Goal: Contribute content: Add original content to the website for others to see

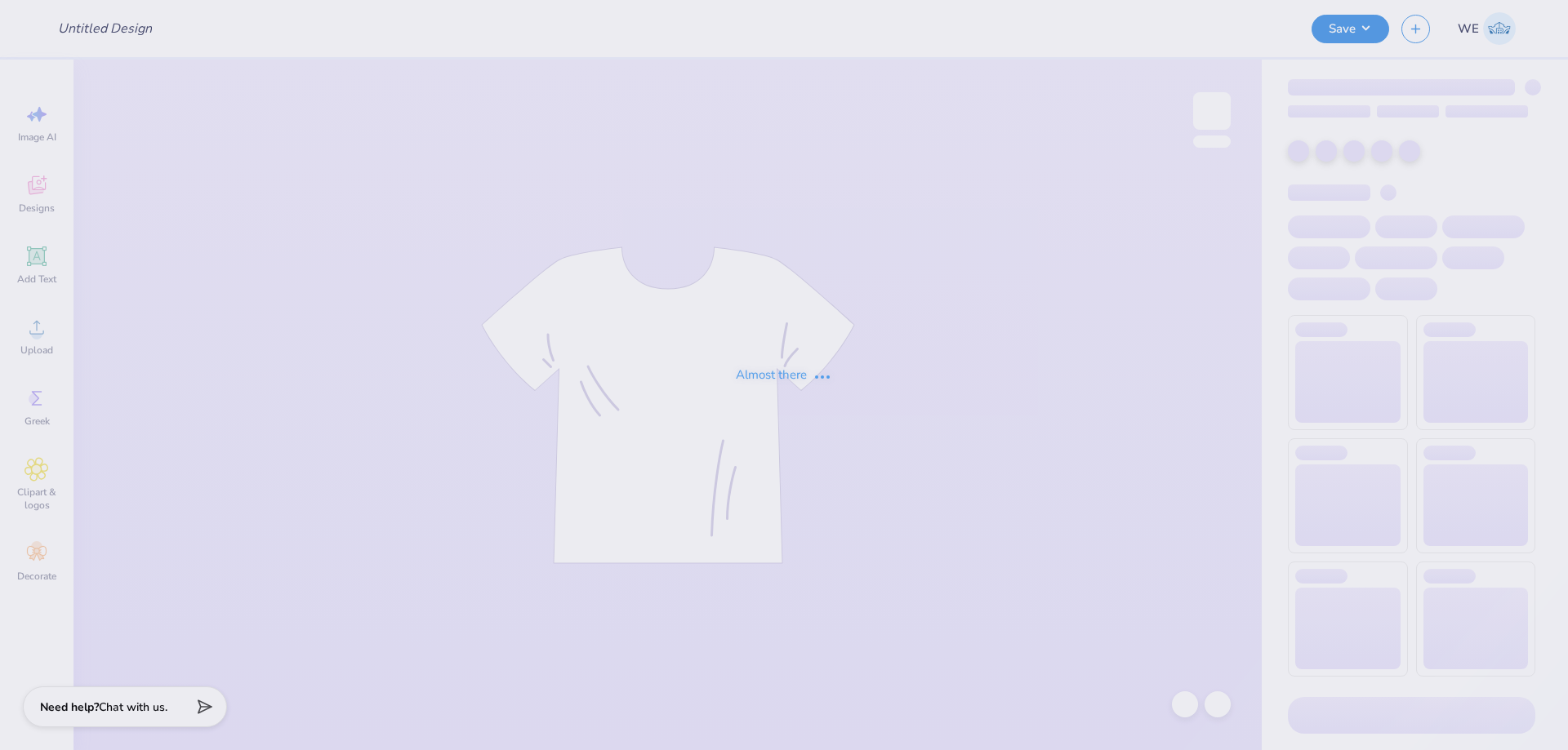
type input "[PERSON_NAME] : [GEOGRAPHIC_DATA]"
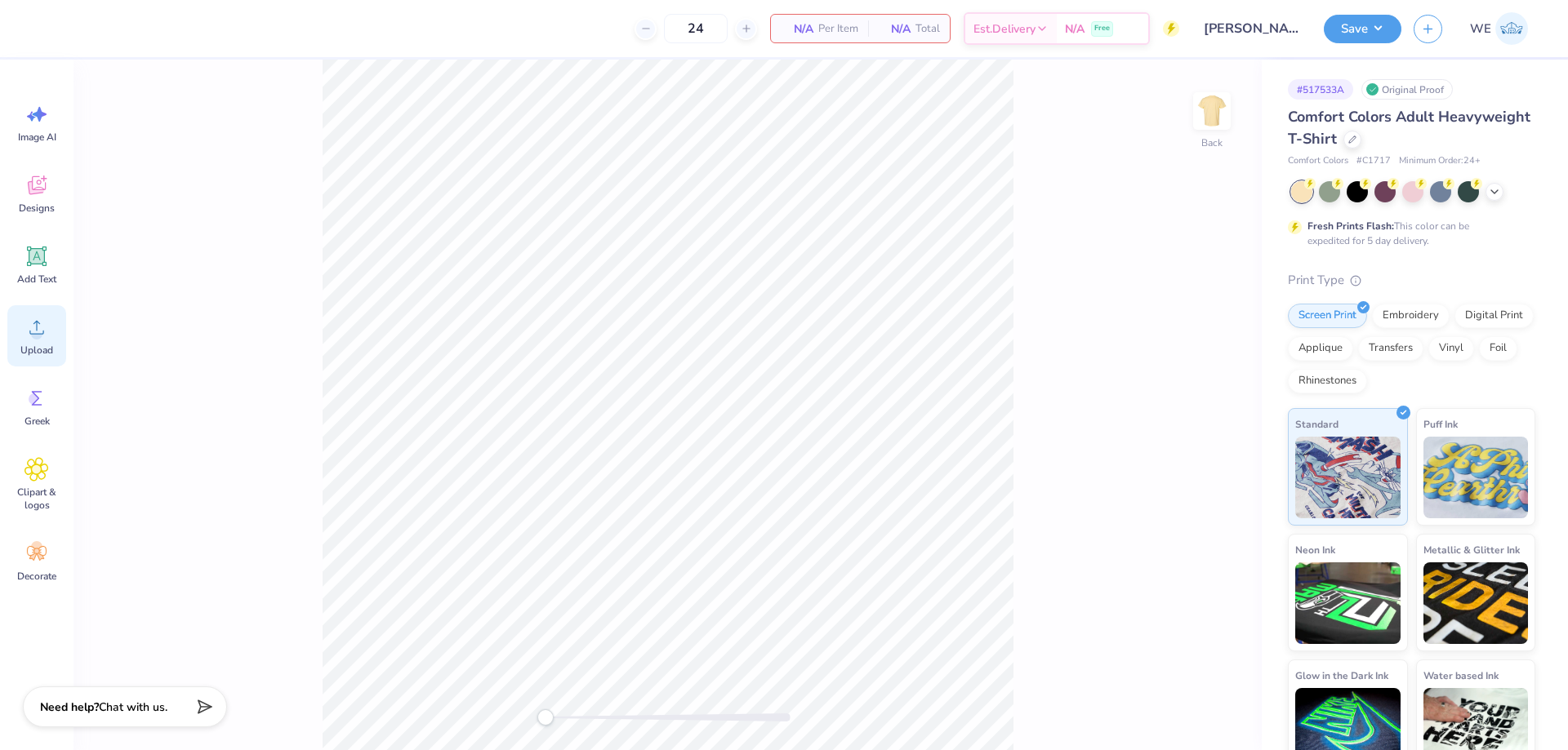
click at [40, 345] on span "Upload" at bounding box center [37, 350] width 32 height 13
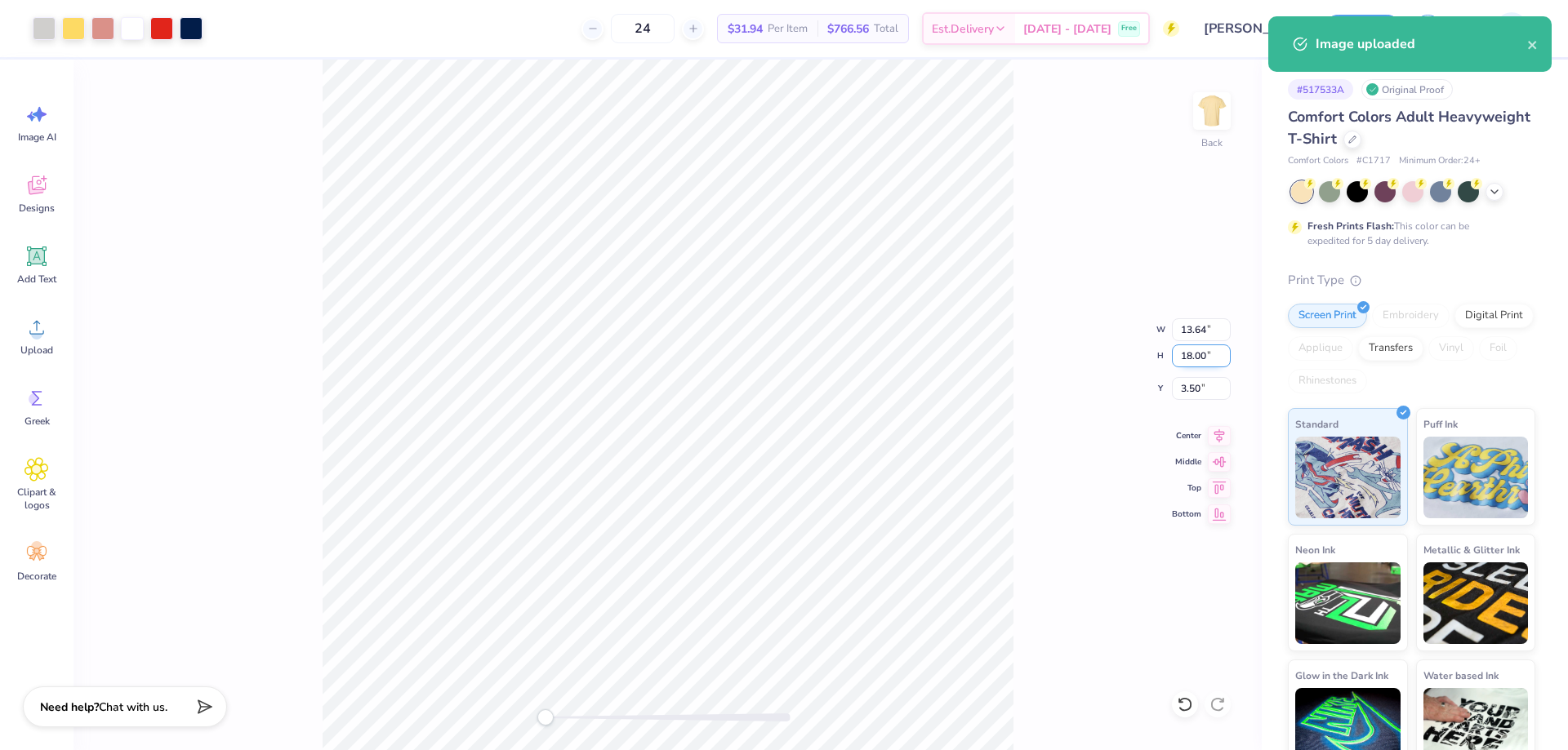
click at [1208, 357] on input "18.00" at bounding box center [1201, 356] width 59 height 23
type input "15"
type input "11.37"
type input "15.00"
type input "2"
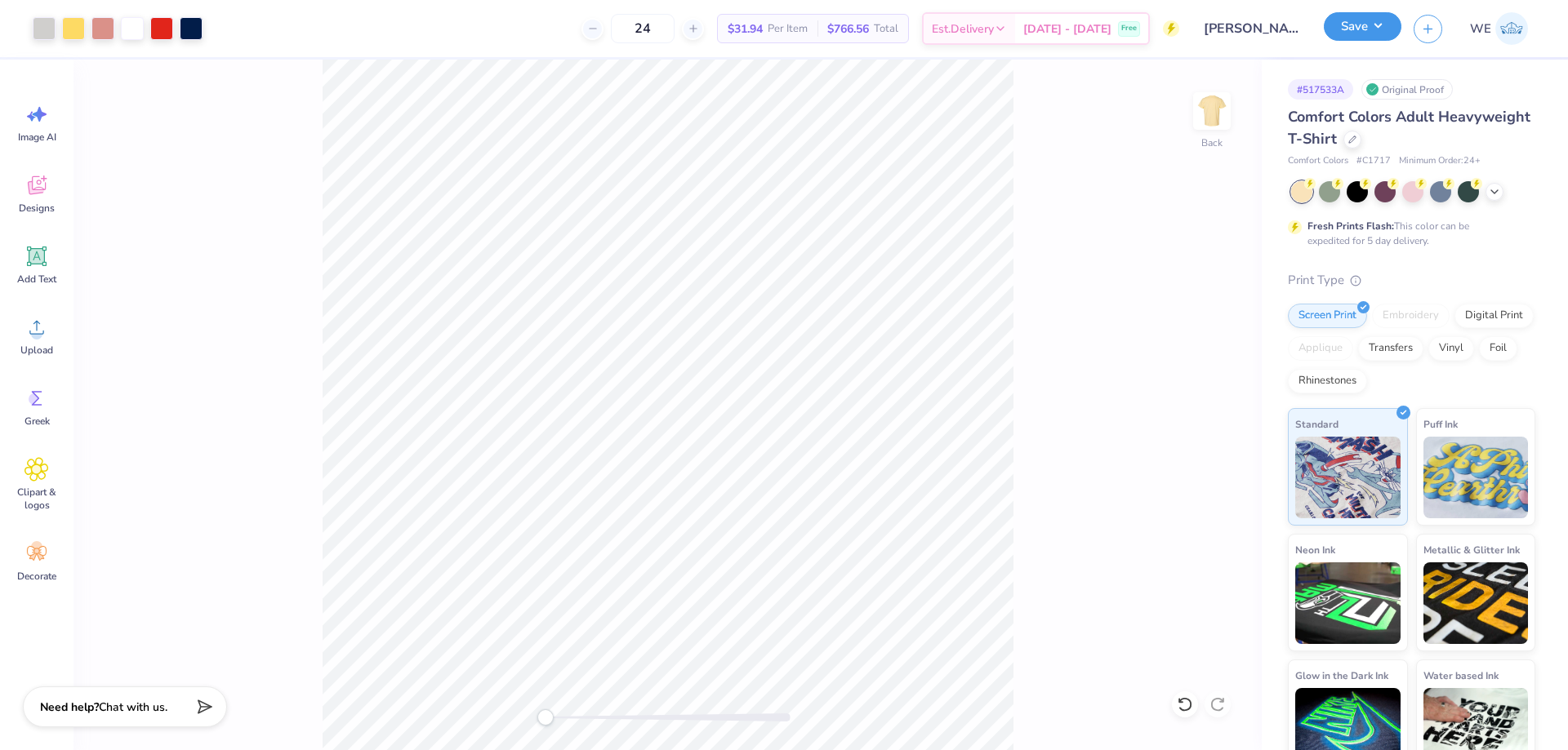
click at [1336, 31] on button "Save" at bounding box center [1362, 26] width 77 height 29
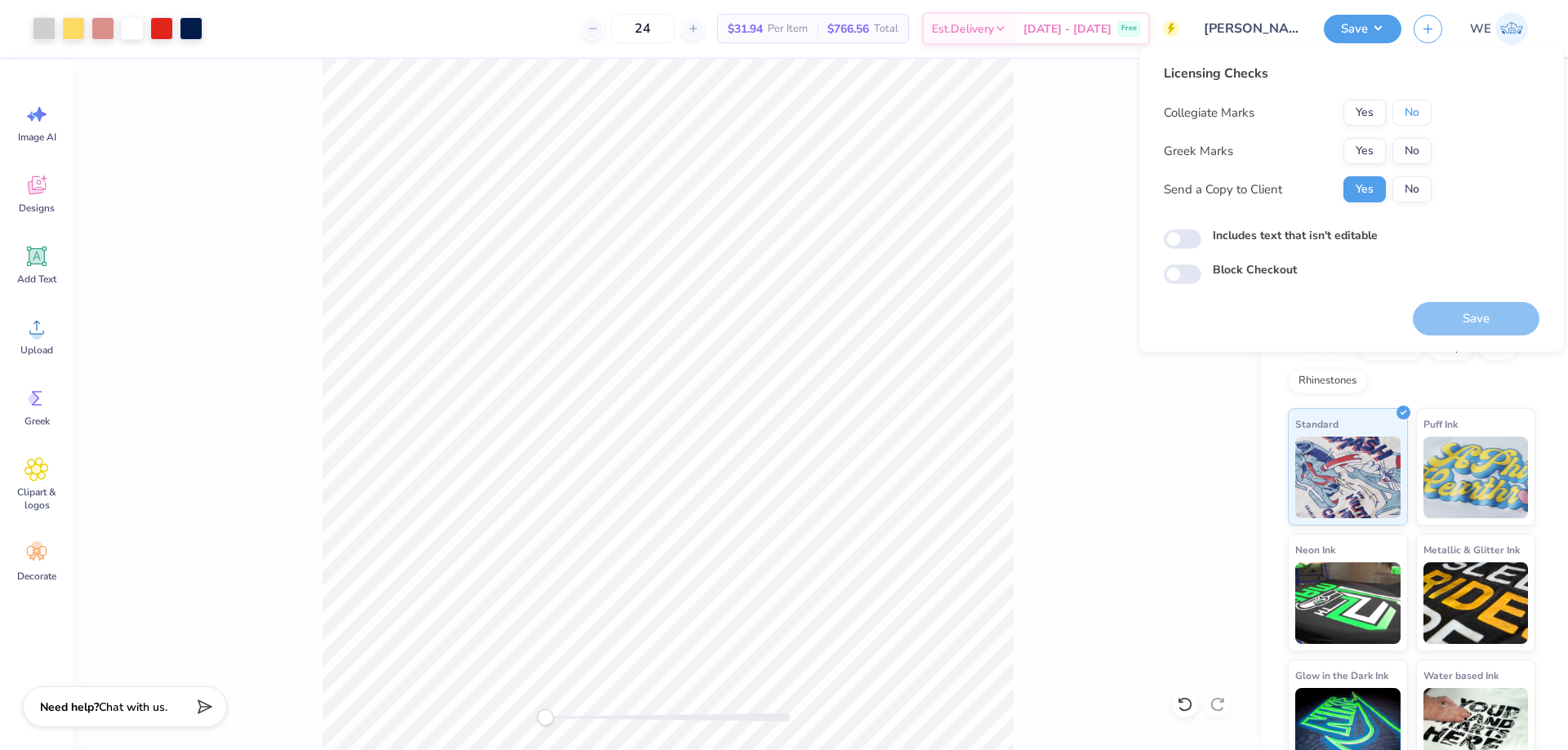
drag, startPoint x: 1406, startPoint y: 103, endPoint x: 1386, endPoint y: 126, distance: 30.5
click at [1408, 103] on button "No" at bounding box center [1412, 112] width 39 height 26
click at [1371, 140] on button "Yes" at bounding box center [1365, 150] width 42 height 26
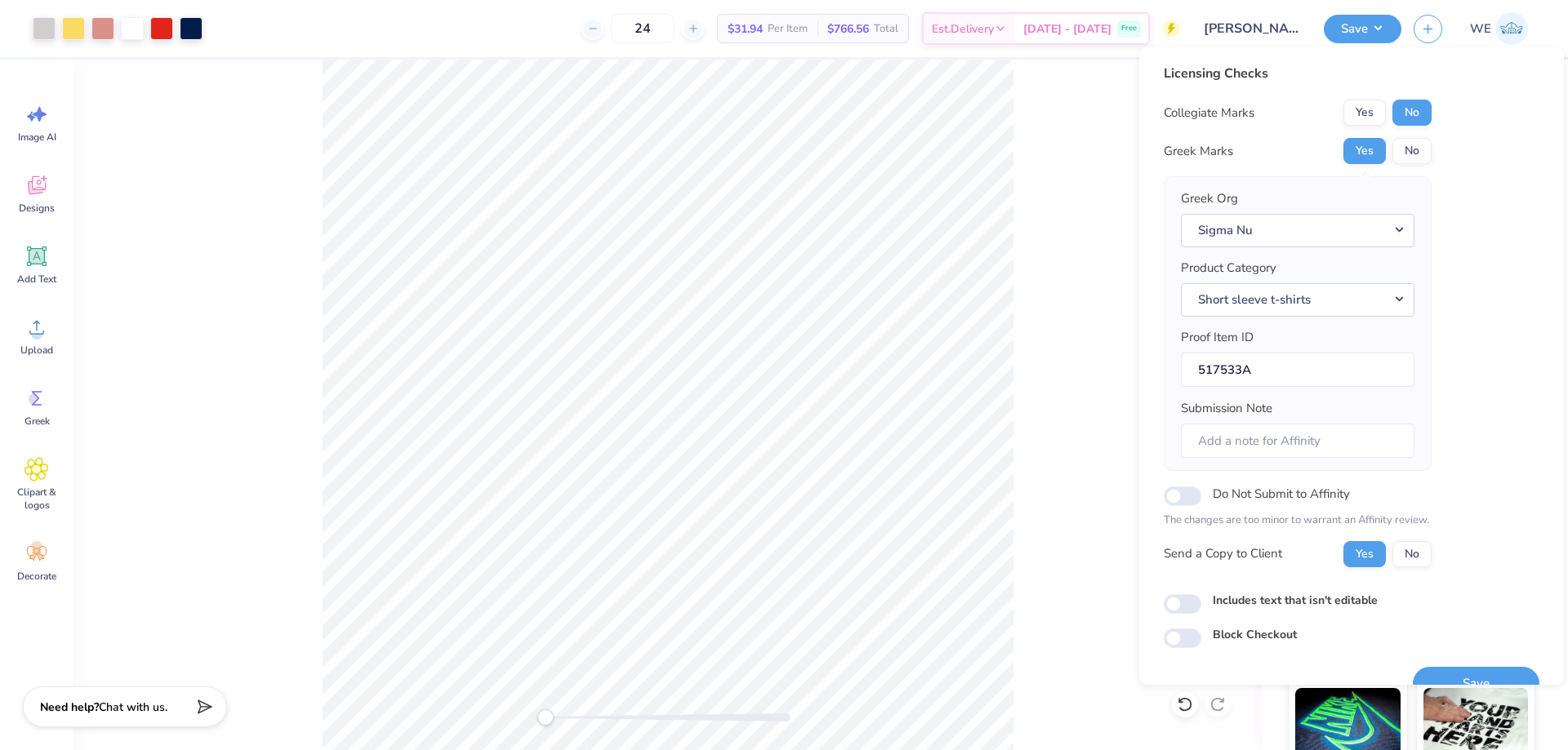
click at [1177, 617] on div "Licensing Checks Collegiate Marks Yes No Greek Marks Yes No Greek Org Sigma Nu …" at bounding box center [1352, 356] width 376 height 584
click at [1181, 606] on input "Includes text that isn't editable" at bounding box center [1183, 604] width 37 height 20
checkbox input "true"
click at [1442, 674] on button "Save" at bounding box center [1476, 683] width 127 height 33
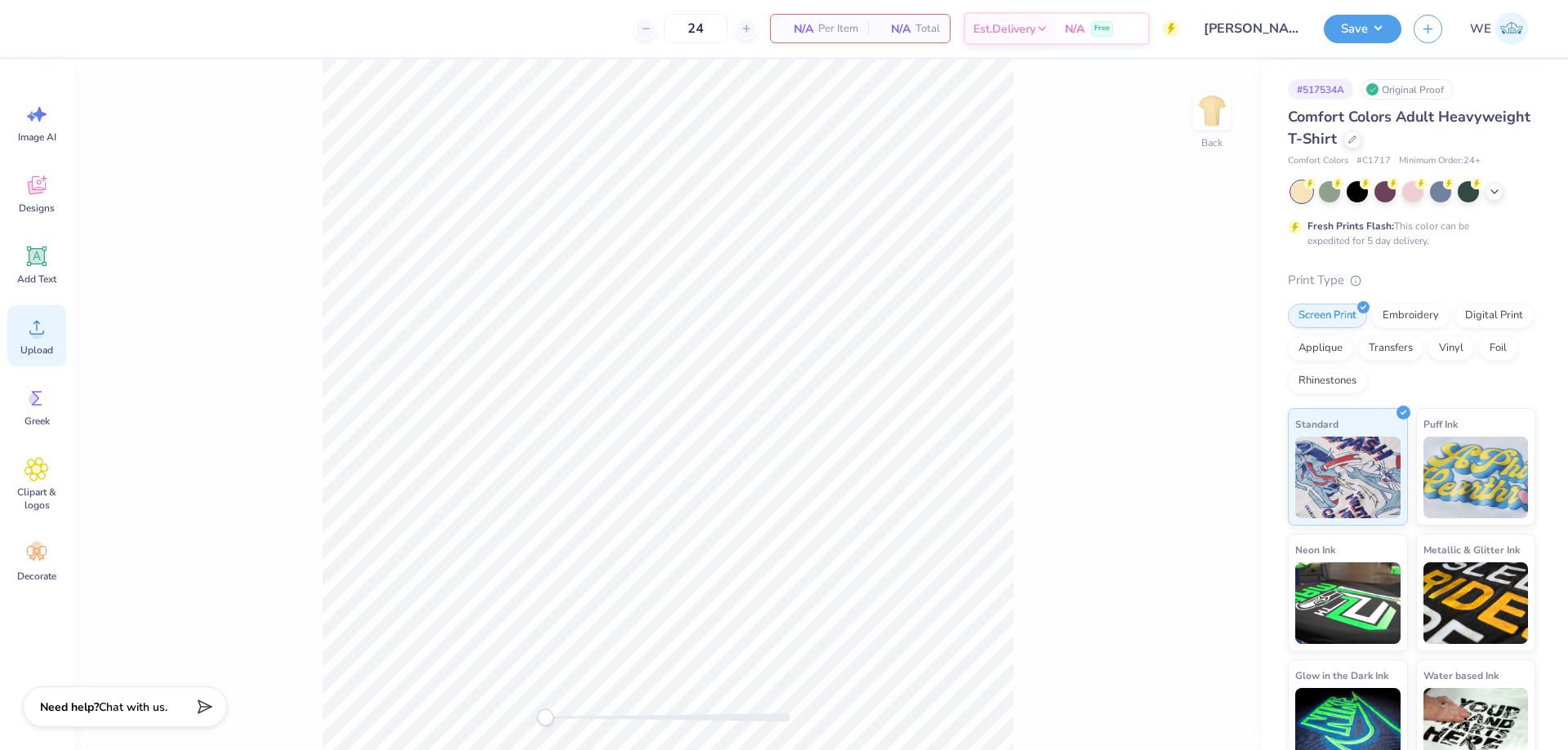
click at [41, 342] on div "Upload" at bounding box center [37, 336] width 59 height 61
click at [37, 336] on circle at bounding box center [37, 333] width 11 height 11
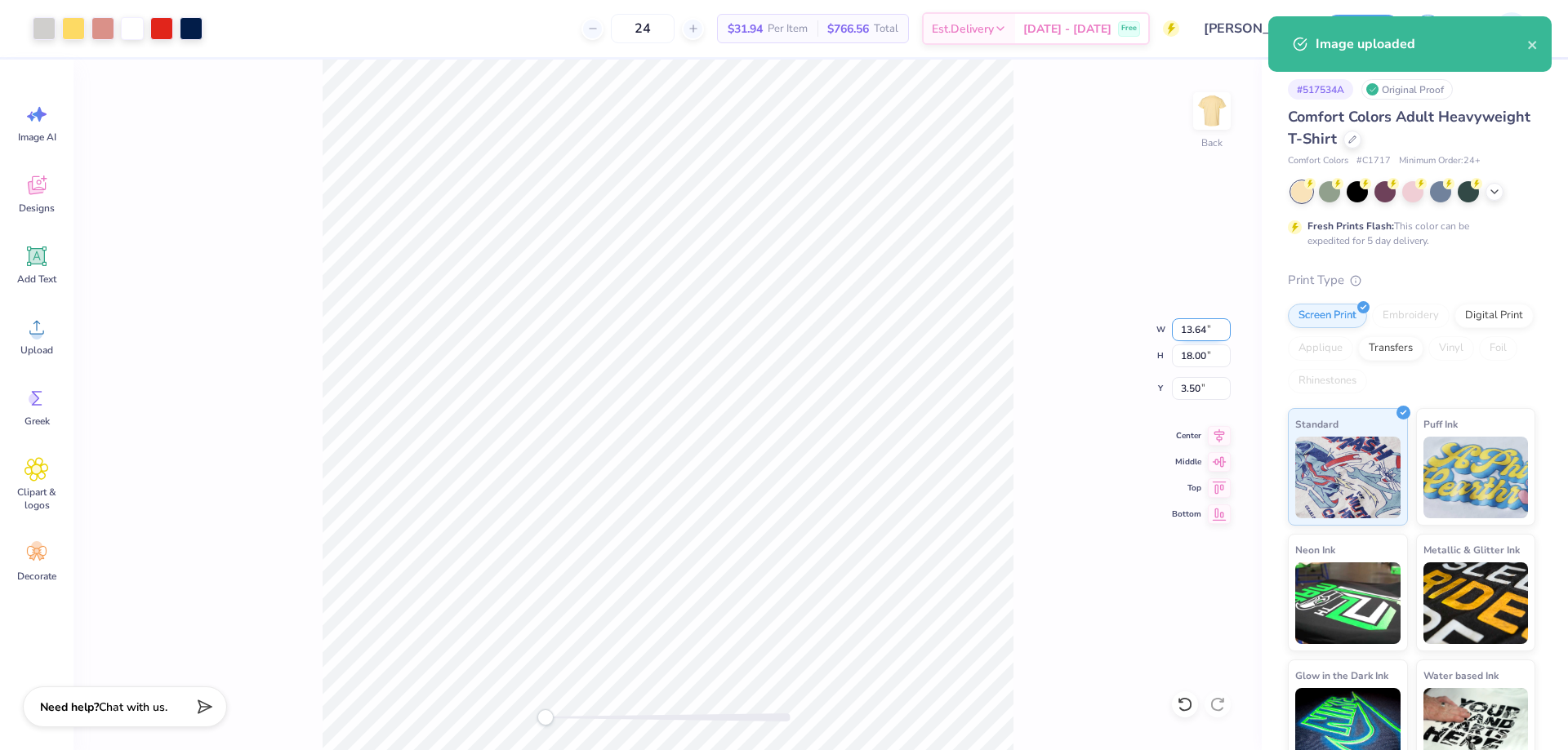
click at [1202, 332] on input "13.64" at bounding box center [1201, 330] width 59 height 23
type input "12.00"
type input "15.83"
type input "4.58"
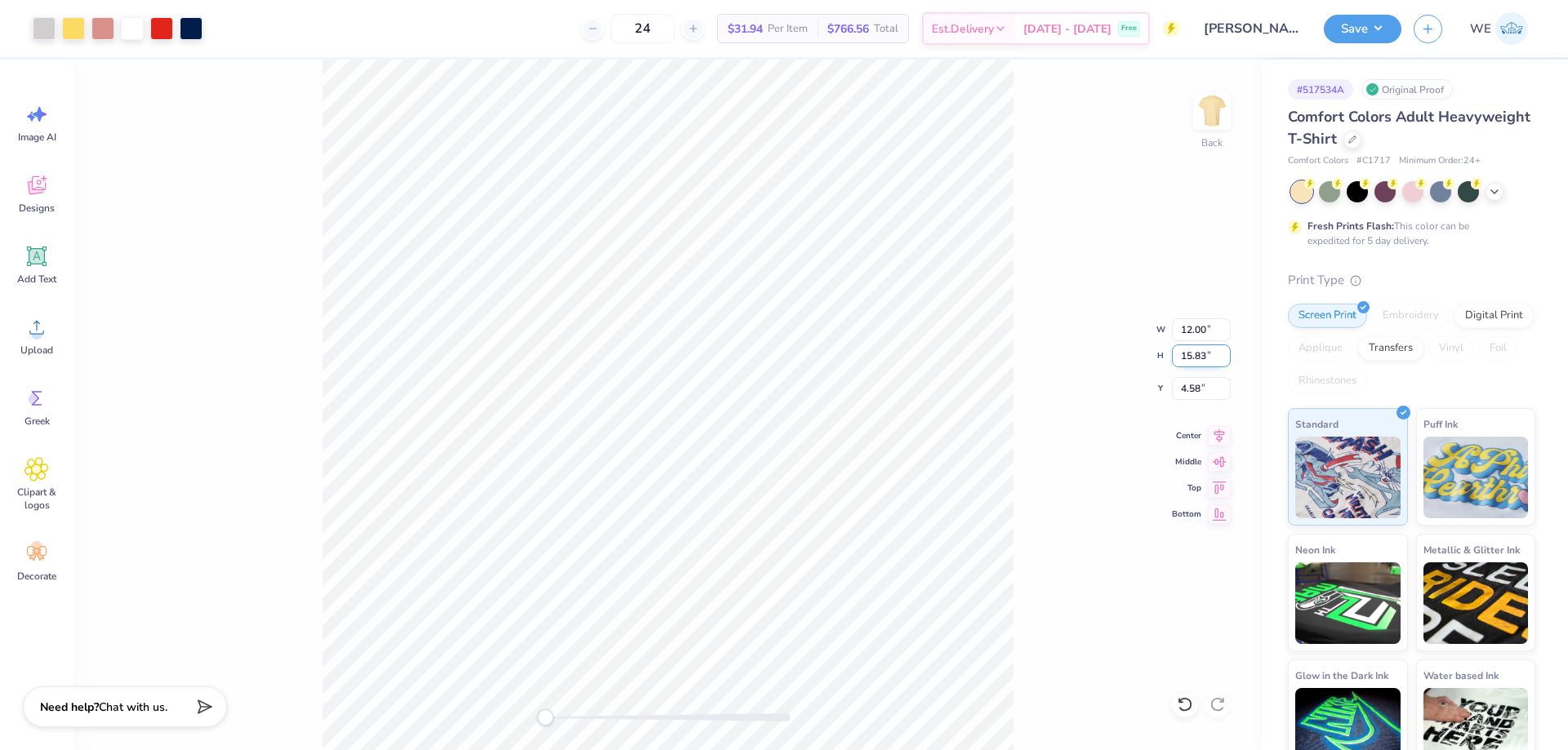
click at [1202, 358] on input "15.83" at bounding box center [1201, 356] width 59 height 23
type input "15"
type input "11.37"
type input "15.00"
type input "3"
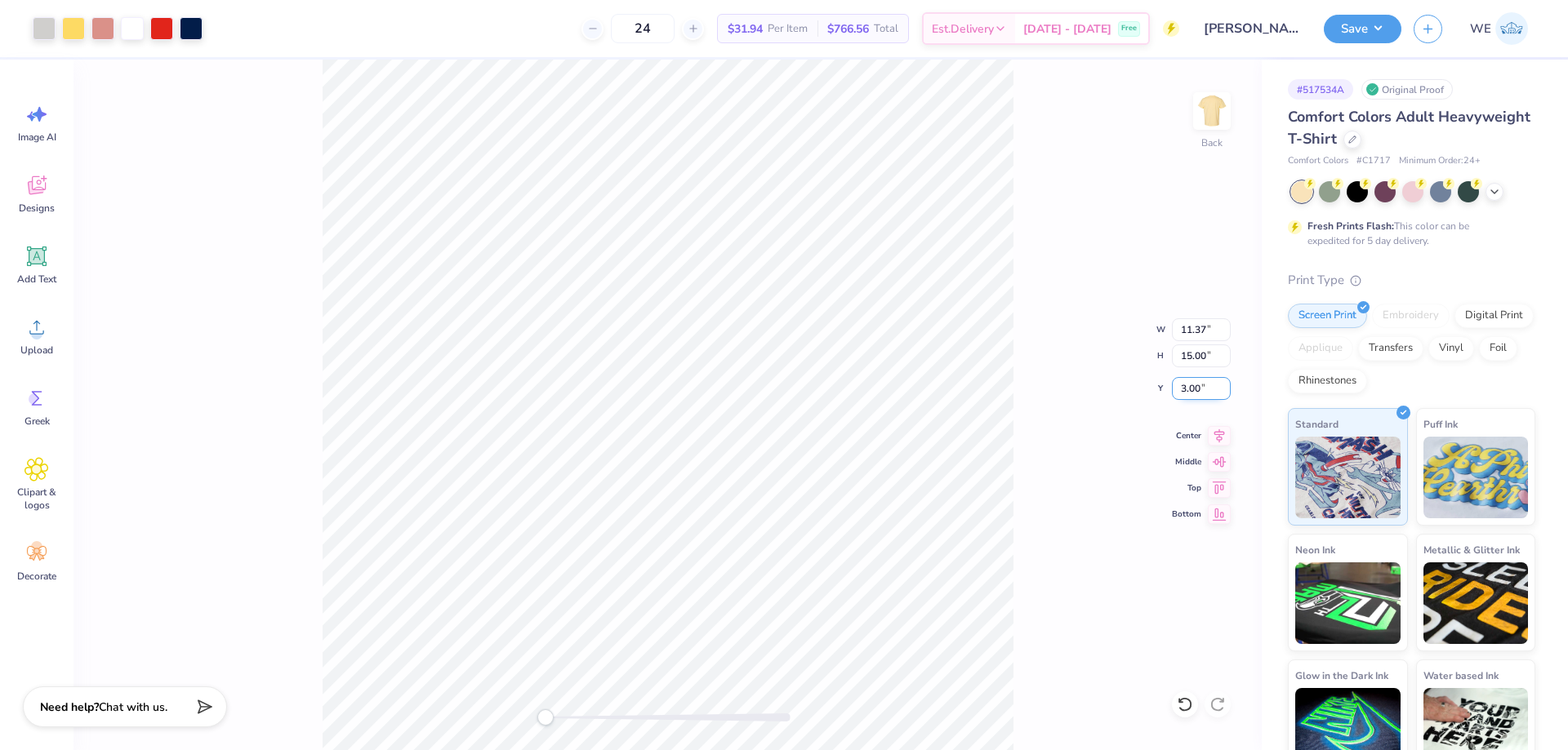
click at [1196, 386] on input "3.00" at bounding box center [1201, 388] width 59 height 23
type input "3"
click at [1184, 389] on input "3.00" at bounding box center [1201, 388] width 59 height 23
type input "2"
click at [1348, 34] on button "Save" at bounding box center [1362, 26] width 77 height 29
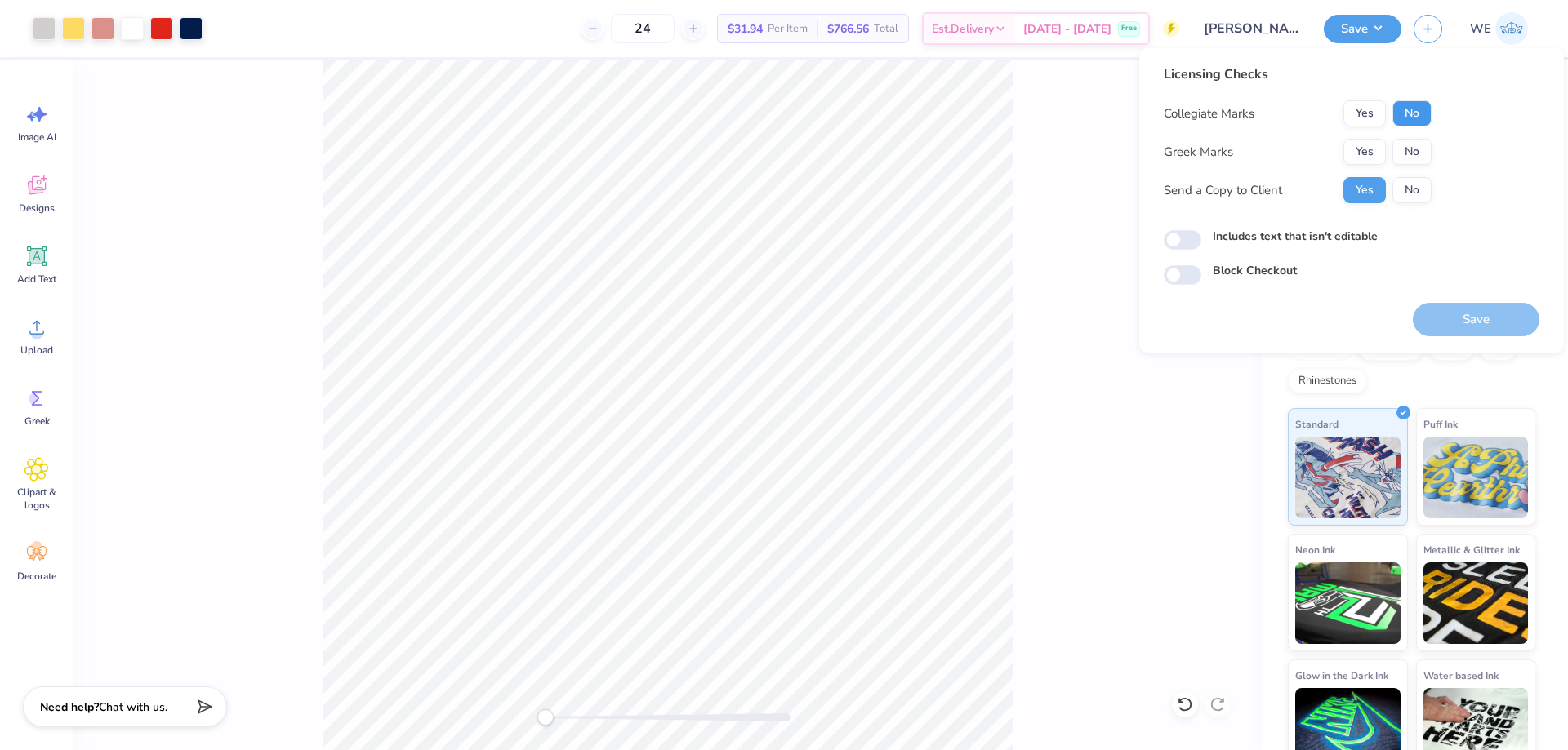
click at [1412, 117] on button "No" at bounding box center [1412, 113] width 39 height 26
click at [1376, 147] on button "Yes" at bounding box center [1365, 151] width 42 height 26
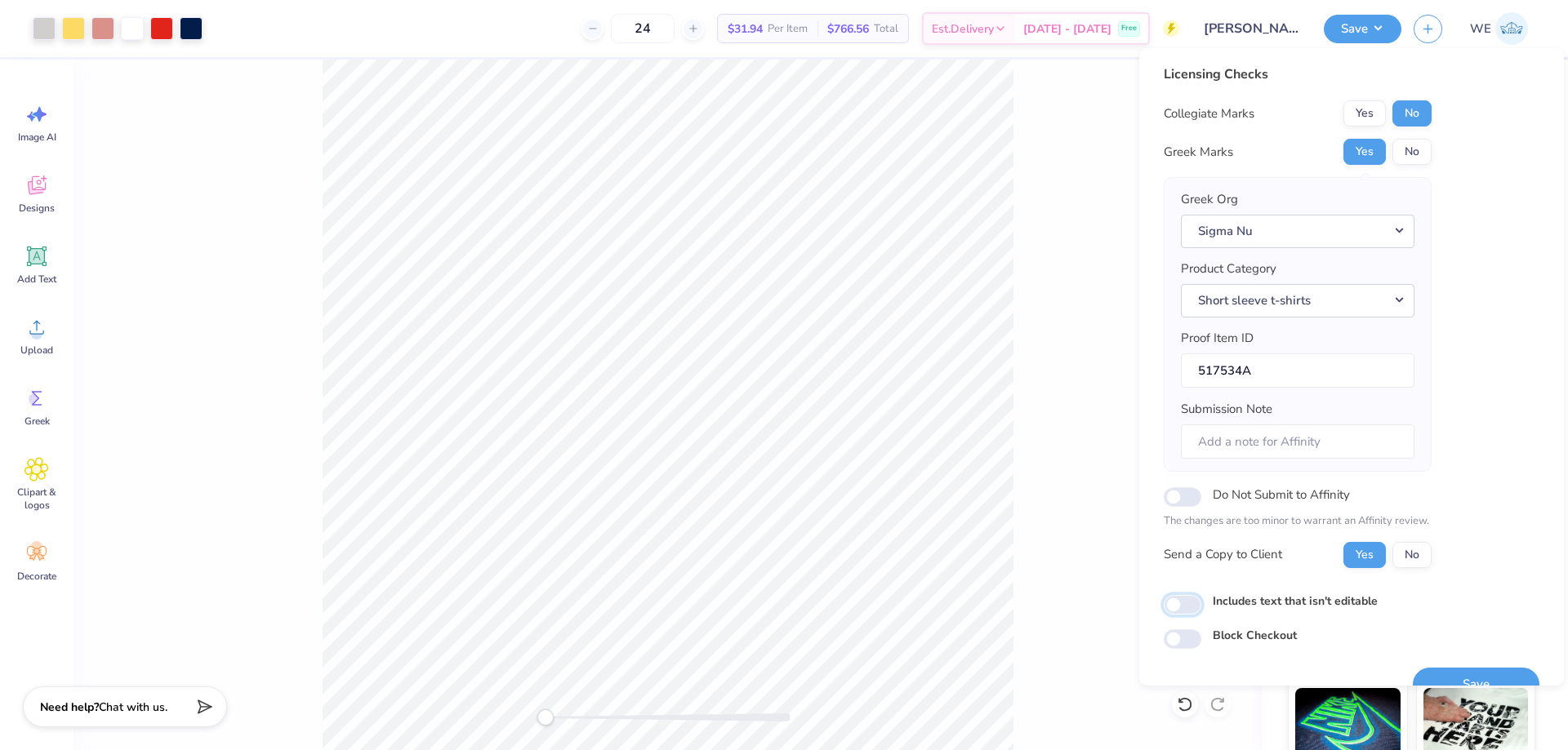
click at [1178, 606] on input "Includes text that isn't editable" at bounding box center [1183, 605] width 37 height 20
checkbox input "true"
click at [1441, 673] on button "Save" at bounding box center [1476, 684] width 127 height 33
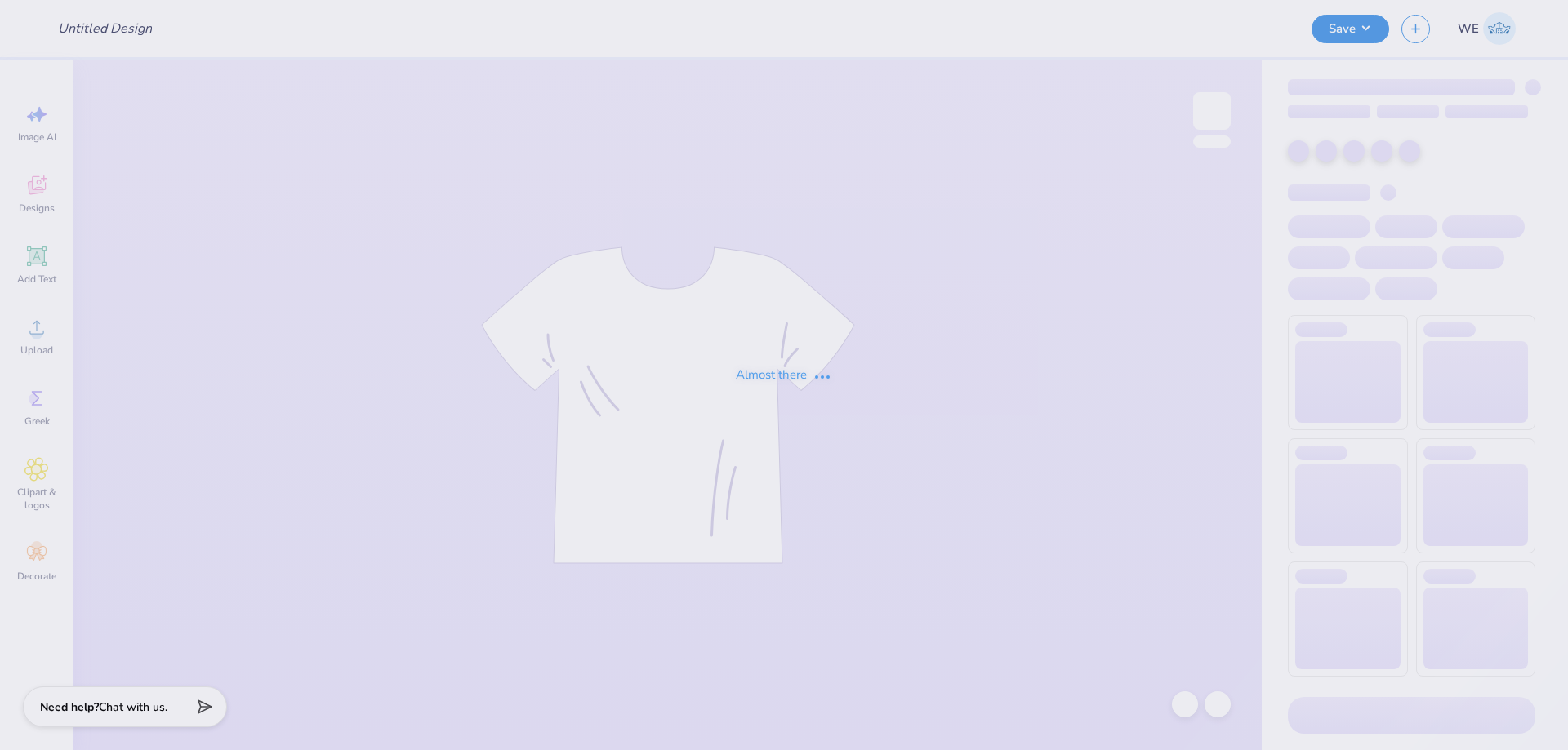
type input "University of Oklahoma : Emily Hopkins"
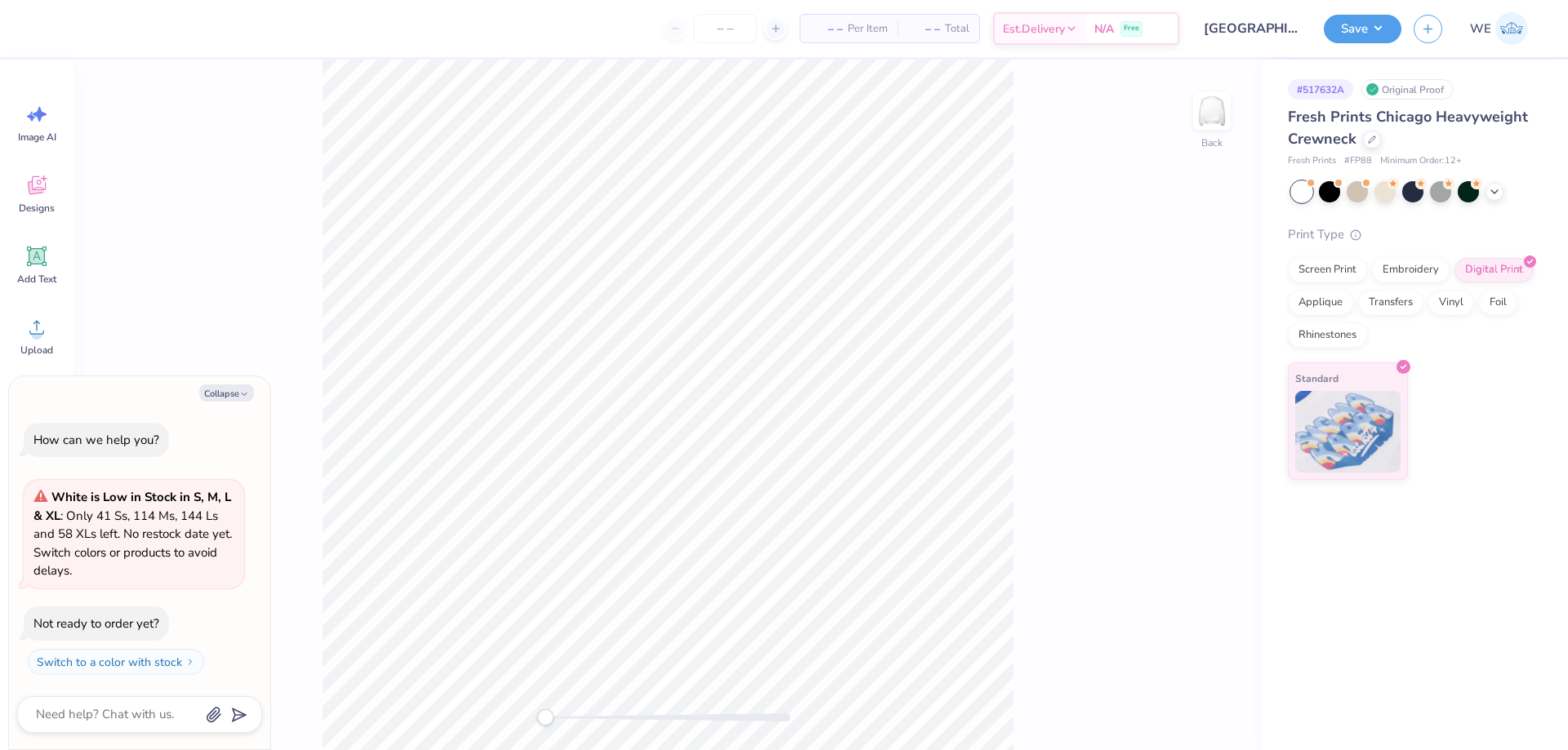
type textarea "x"
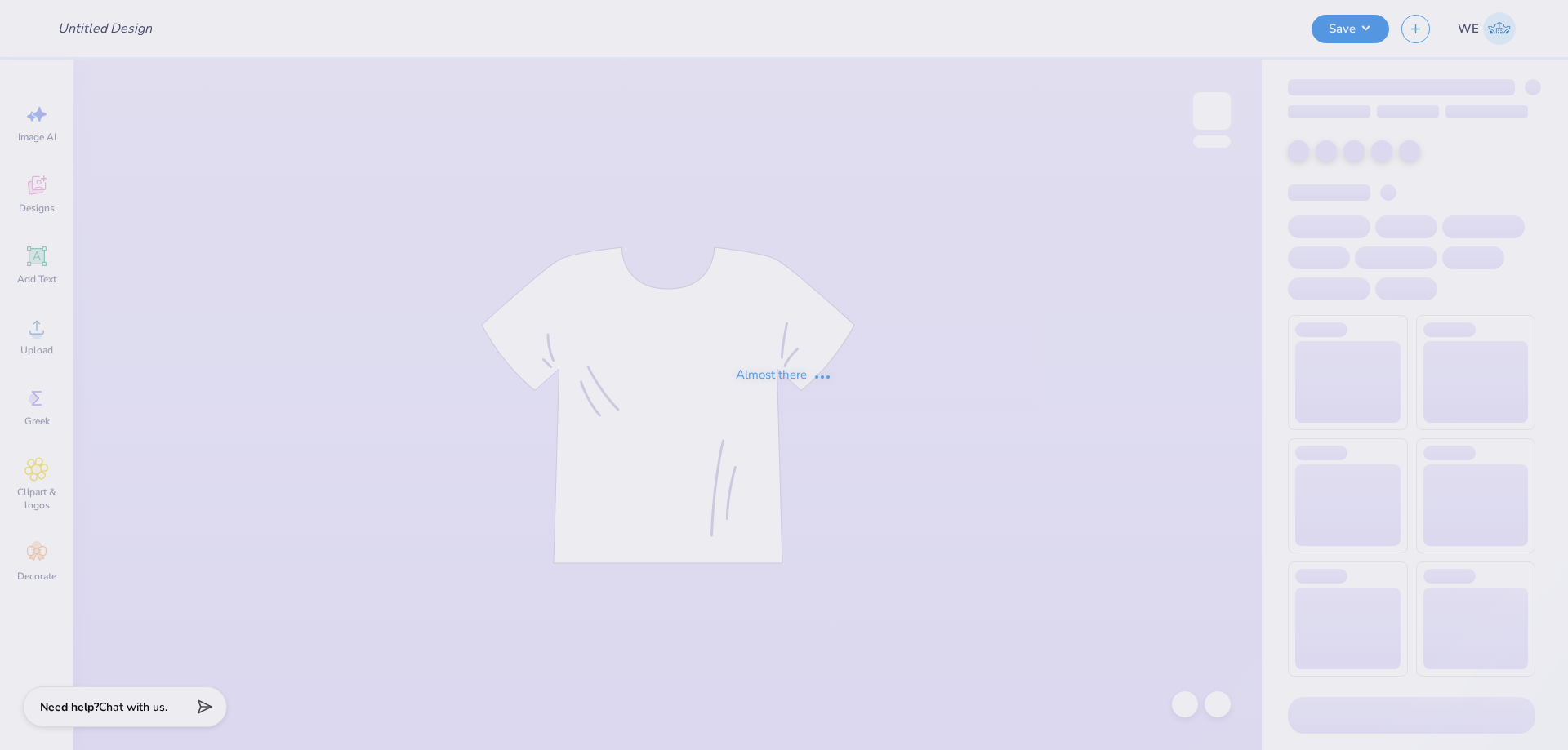
type input "Paint Wars 2025"
